Goal: Transaction & Acquisition: Download file/media

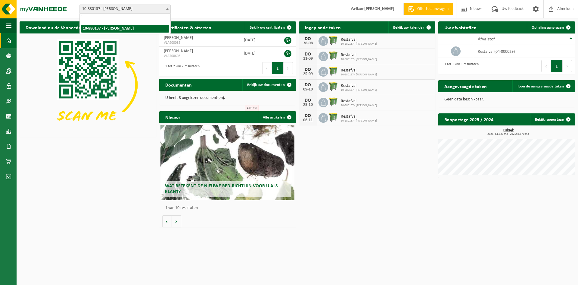
click at [164, 10] on span "10-880137 - [PERSON_NAME]" at bounding box center [125, 9] width 91 height 8
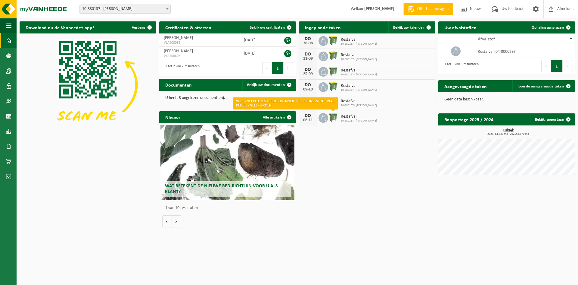
click at [332, 115] on img at bounding box center [333, 117] width 10 height 10
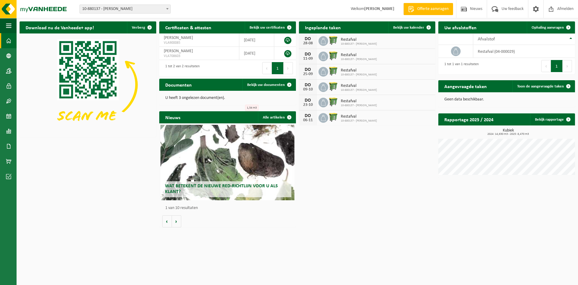
click at [9, 44] on span at bounding box center [8, 40] width 5 height 15
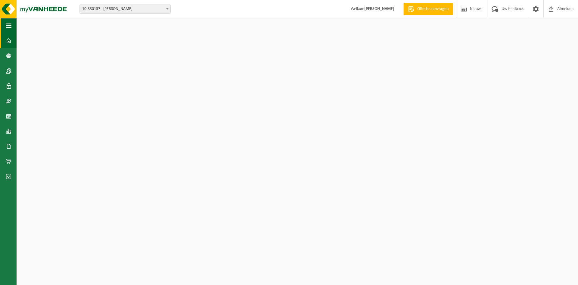
click at [9, 26] on span "button" at bounding box center [8, 25] width 5 height 15
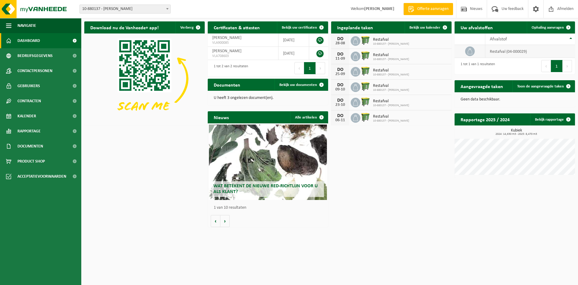
click at [514, 52] on td "restafval (04-000029)" at bounding box center [531, 51] width 90 height 13
click at [498, 29] on h2 "Uw afvalstoffen" at bounding box center [477, 27] width 44 height 12
click at [233, 28] on h2 "Certificaten & attesten" at bounding box center [237, 27] width 58 height 12
click at [243, 43] on span "VLA900085" at bounding box center [242, 42] width 61 height 5
click at [321, 41] on link at bounding box center [320, 40] width 7 height 7
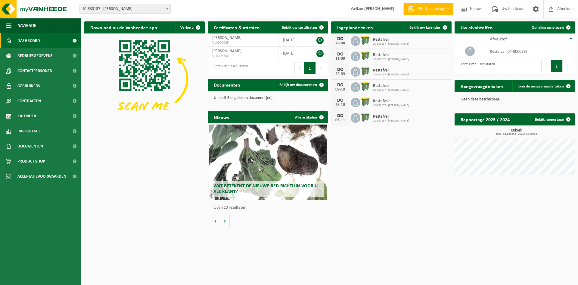
drag, startPoint x: 379, startPoint y: 207, endPoint x: 496, endPoint y: 70, distance: 180.3
click at [383, 199] on div "Download nu de Vanheede+ app! Verberg Certificaten & attesten Bekijk uw certifi…" at bounding box center [330, 124] width 494 height 212
